Goal: Information Seeking & Learning: Learn about a topic

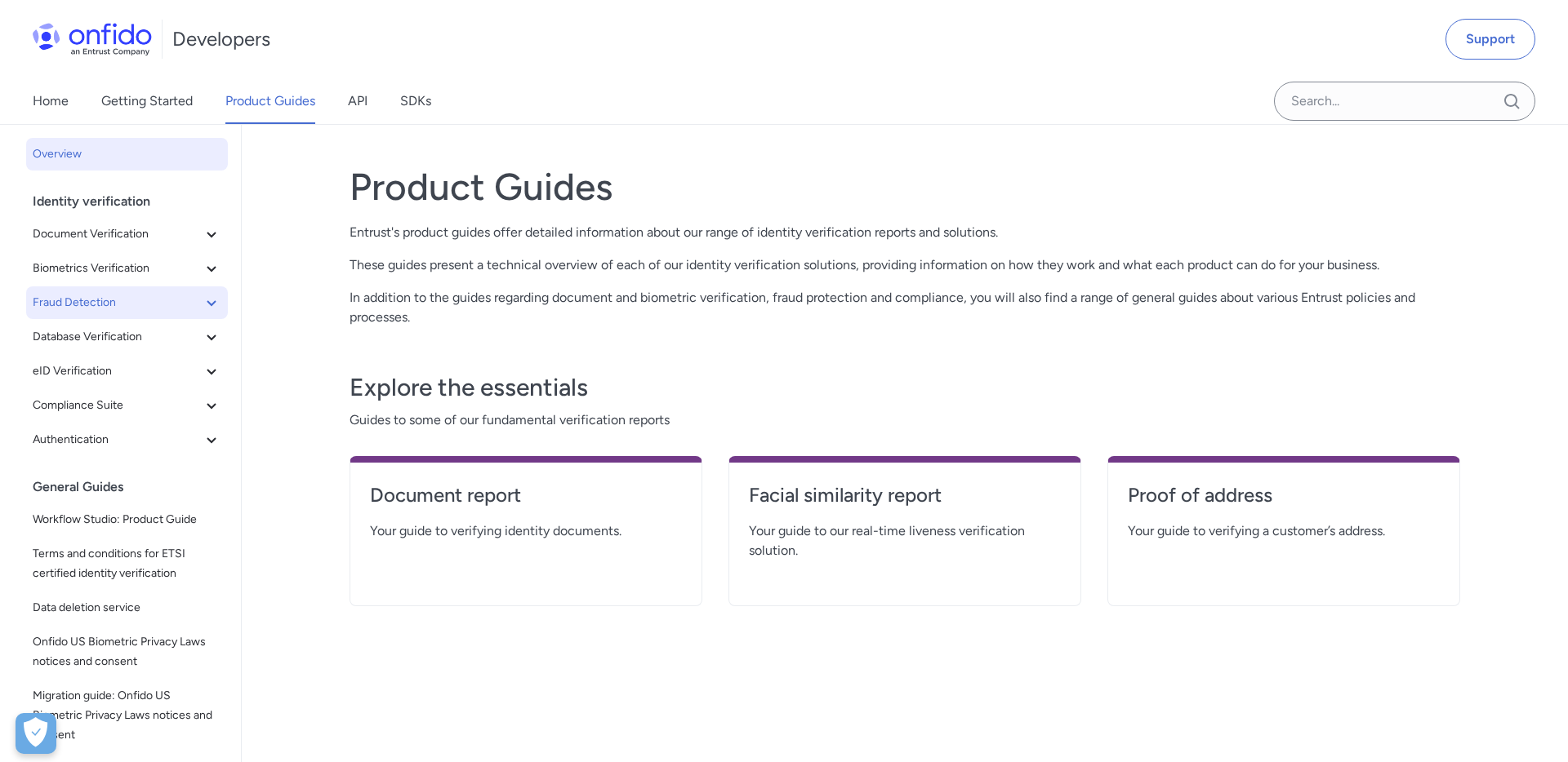
click at [204, 300] on icon at bounding box center [212, 303] width 20 height 20
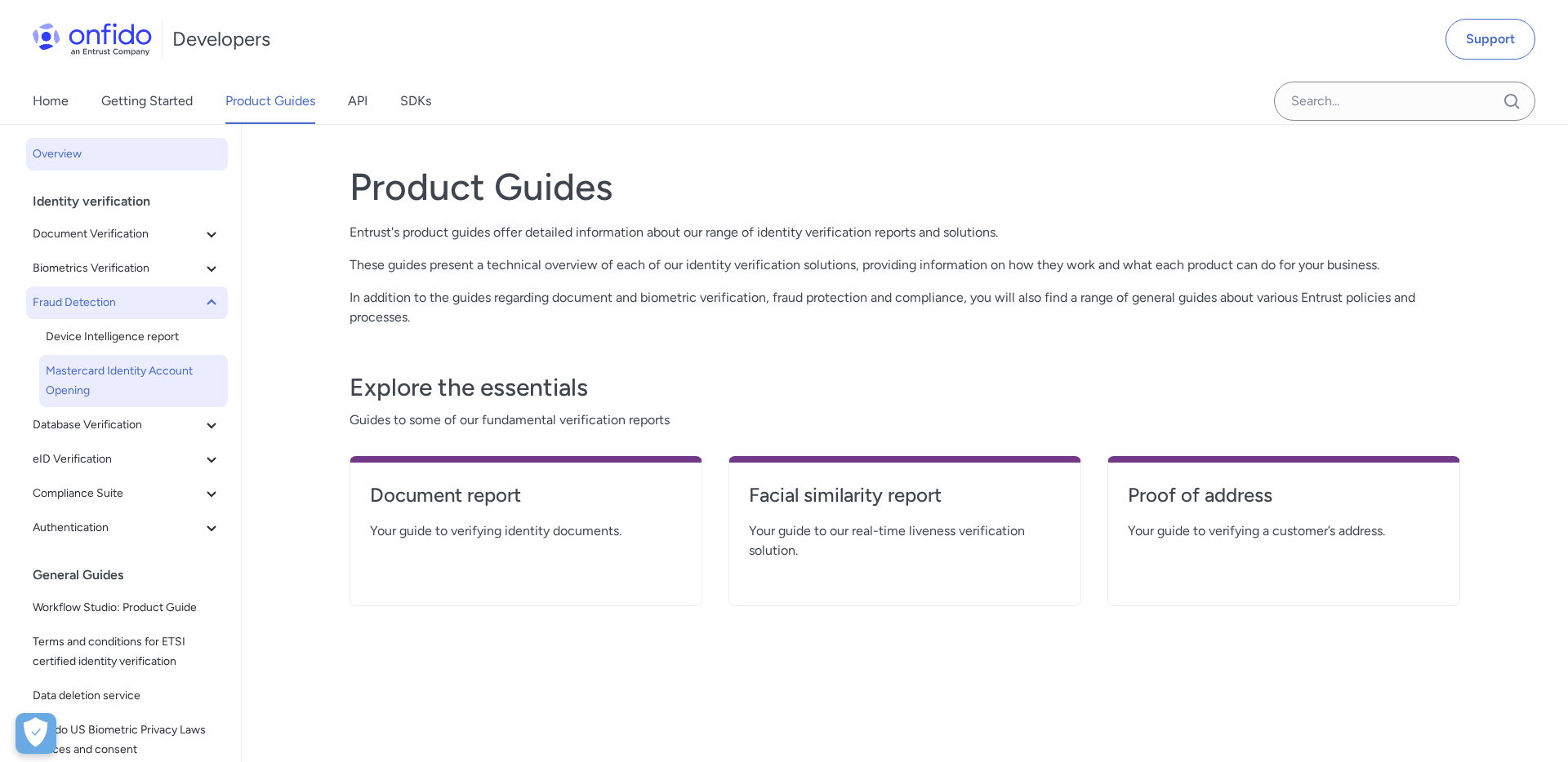
click at [128, 361] on span "Mastercard Identity Account Opening" at bounding box center [133, 380] width 176 height 39
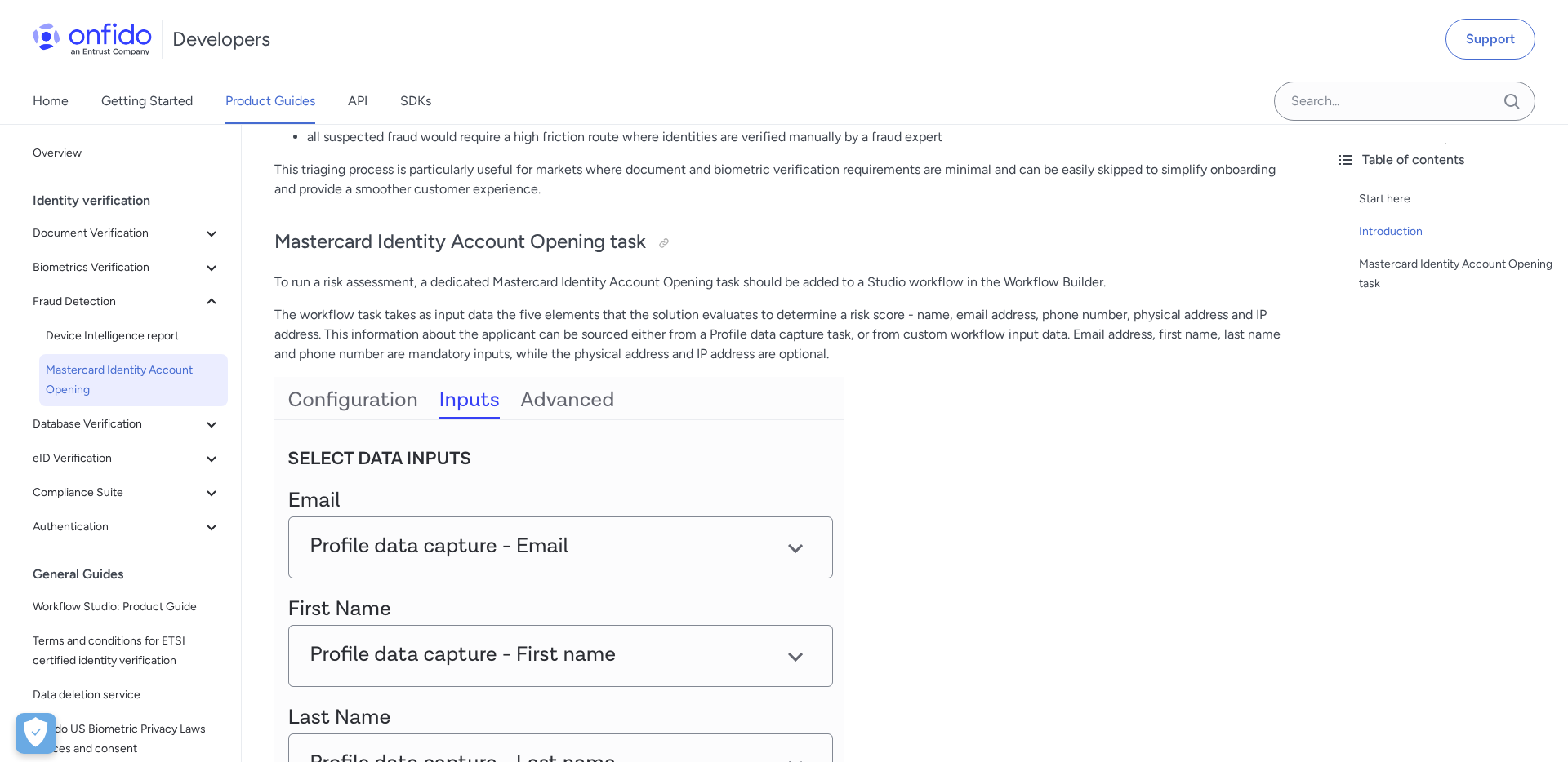
scroll to position [997, 0]
